Goal: Go to known website: Access a specific website the user already knows

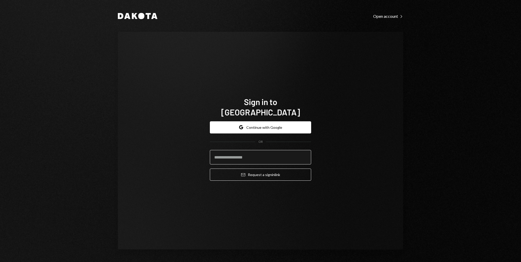
click at [247, 152] on input "email" at bounding box center [260, 157] width 101 height 14
type input "**********"
click at [210, 169] on button "Email Request a sign in link" at bounding box center [260, 175] width 101 height 12
